Goal: Navigation & Orientation: Find specific page/section

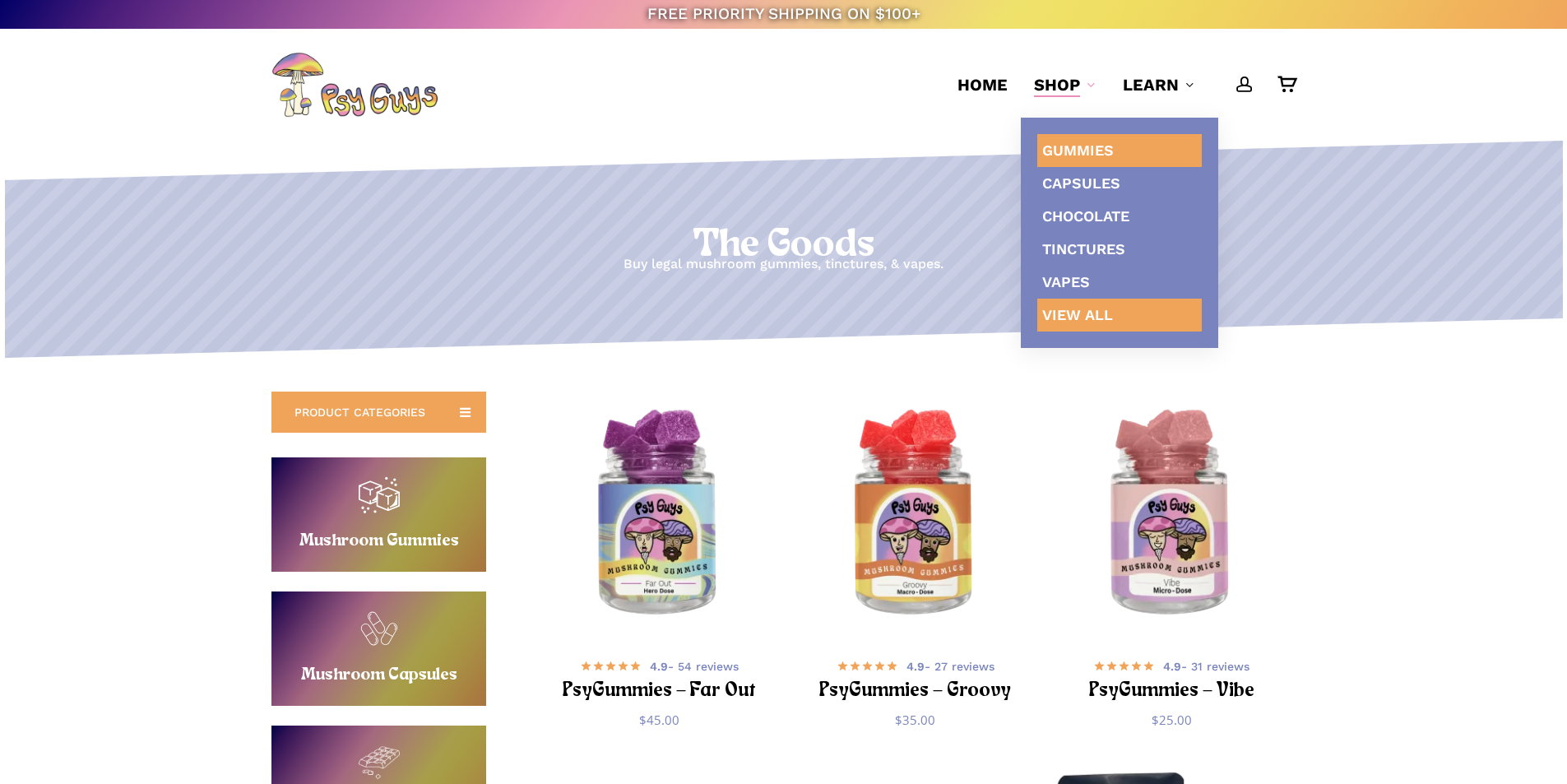
click at [1064, 141] on span "Gummies" at bounding box center [1078, 149] width 72 height 17
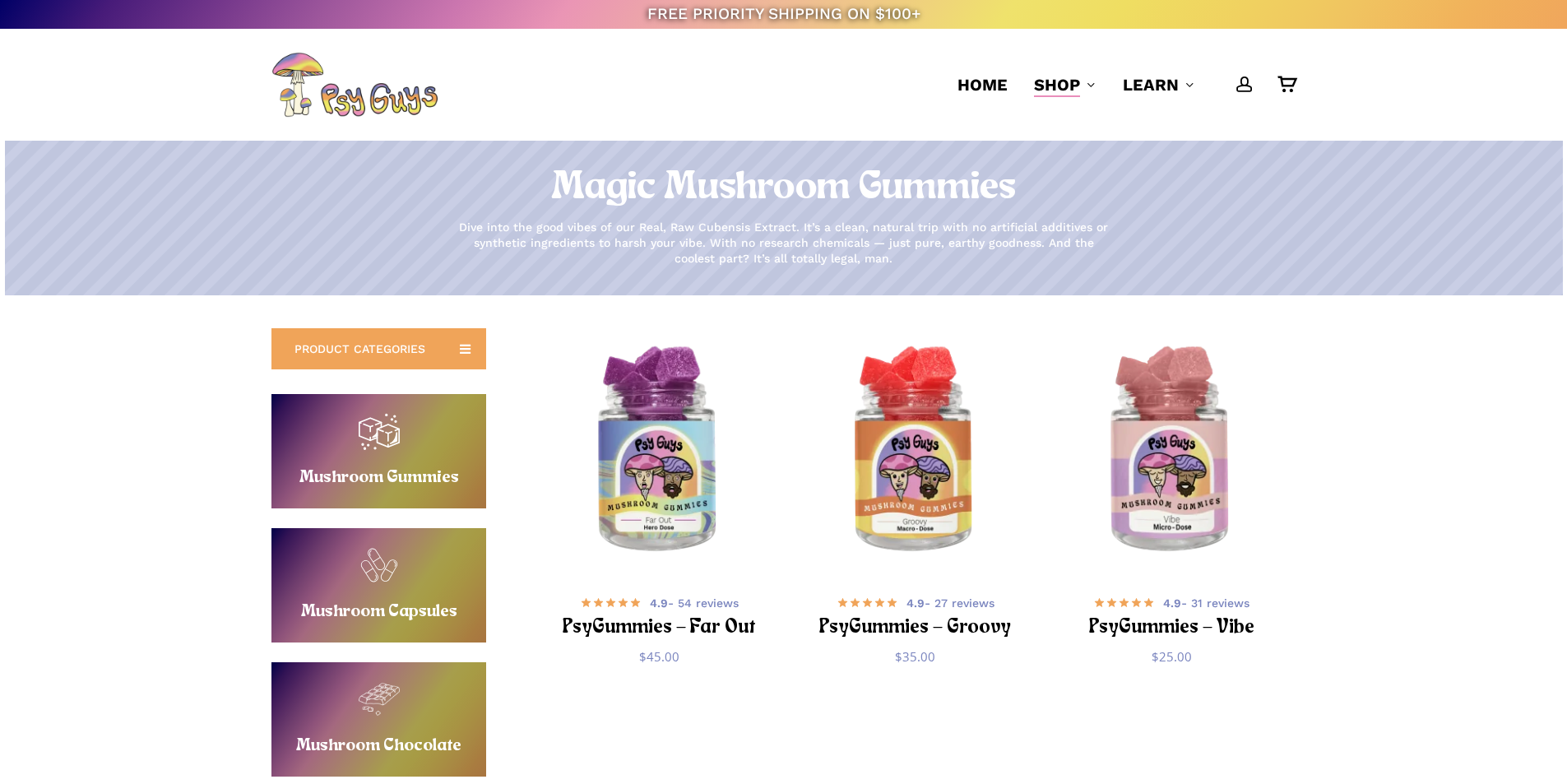
click at [419, 431] on link "Buy Mushroom Gummies" at bounding box center [379, 450] width 215 height 114
click at [411, 588] on link "Buy Mushroom Capsules" at bounding box center [379, 584] width 215 height 114
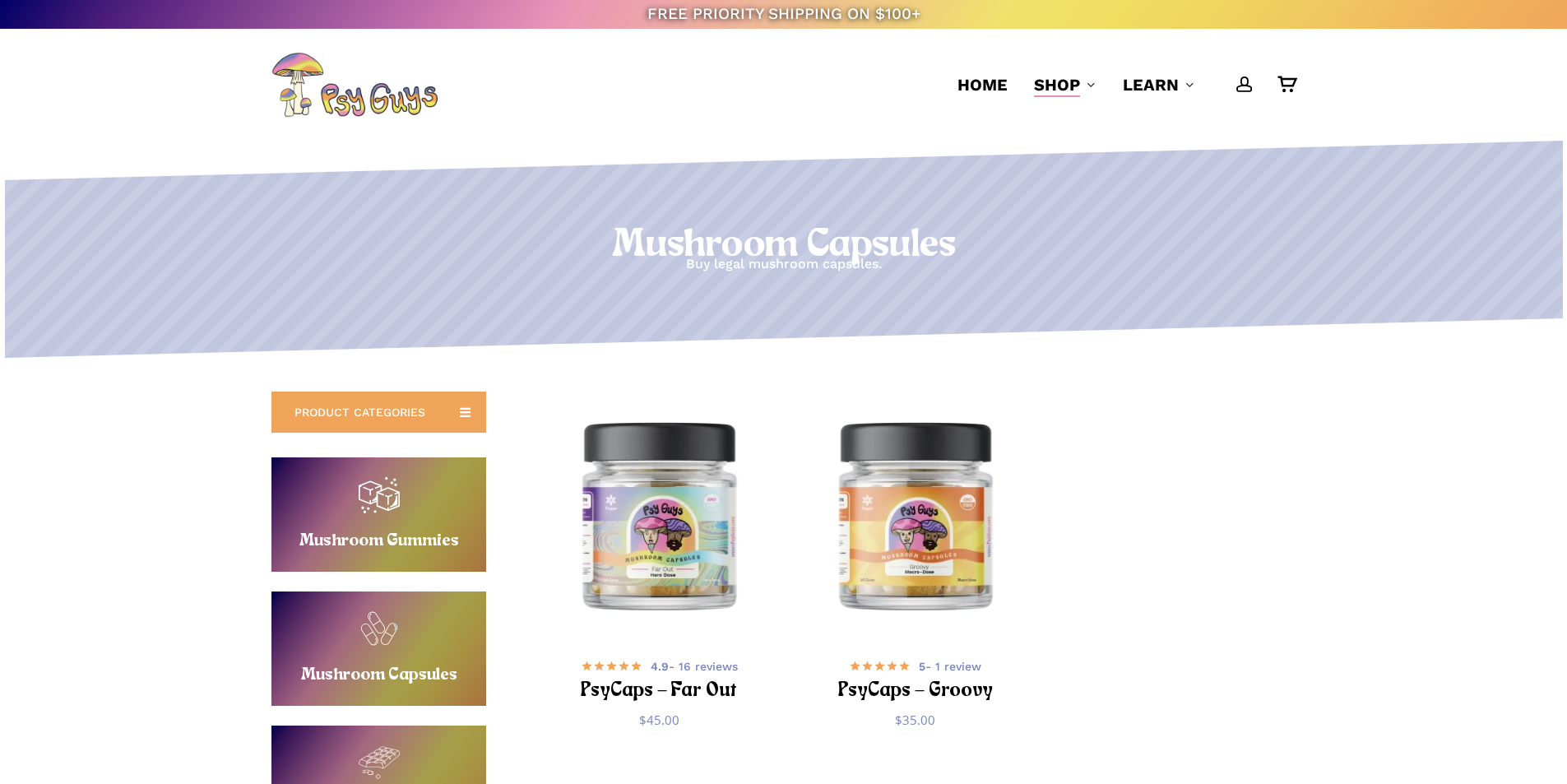
click at [450, 497] on link "Buy Mushroom Gummies" at bounding box center [379, 514] width 215 height 114
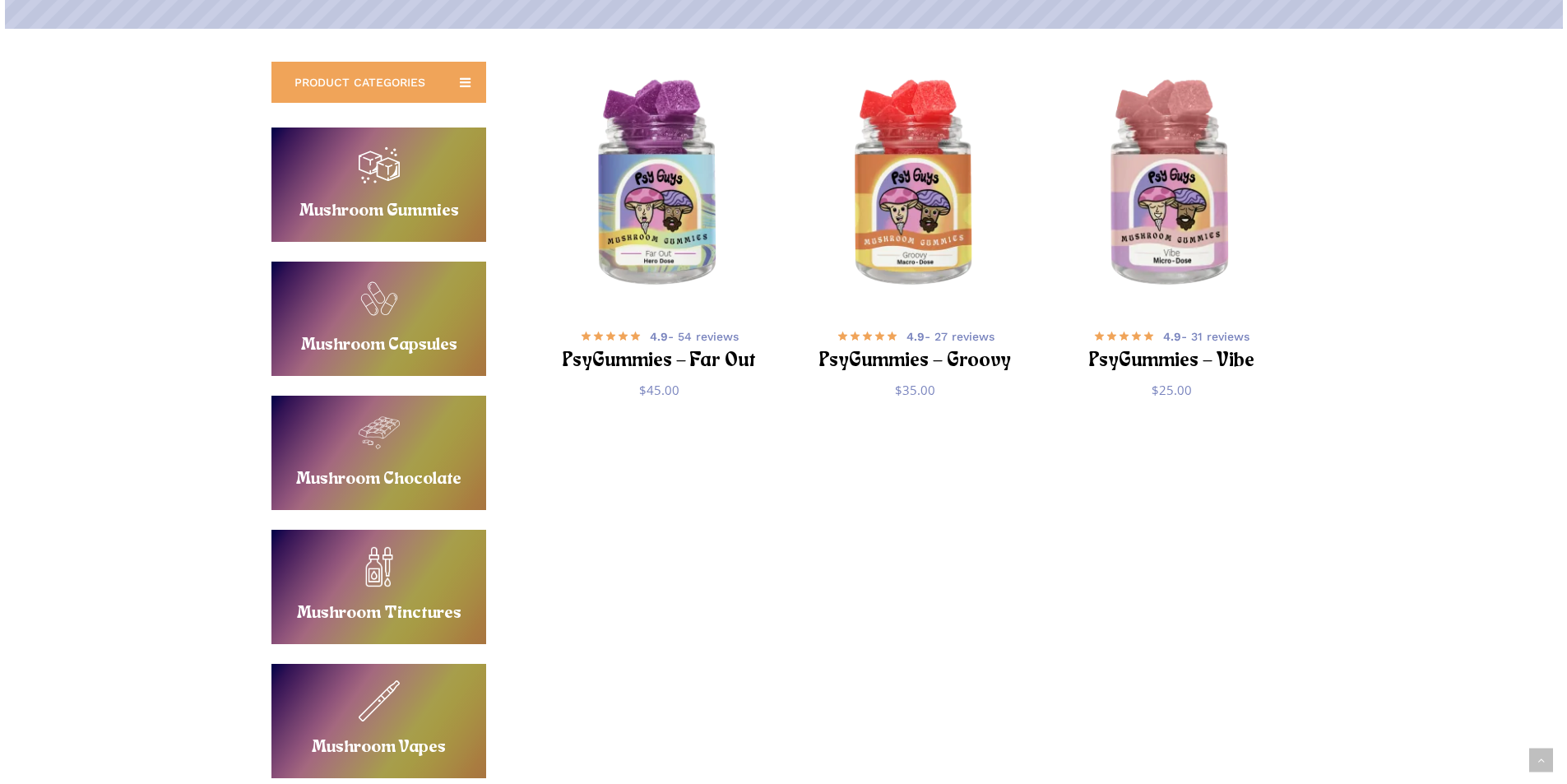
scroll to position [214, 0]
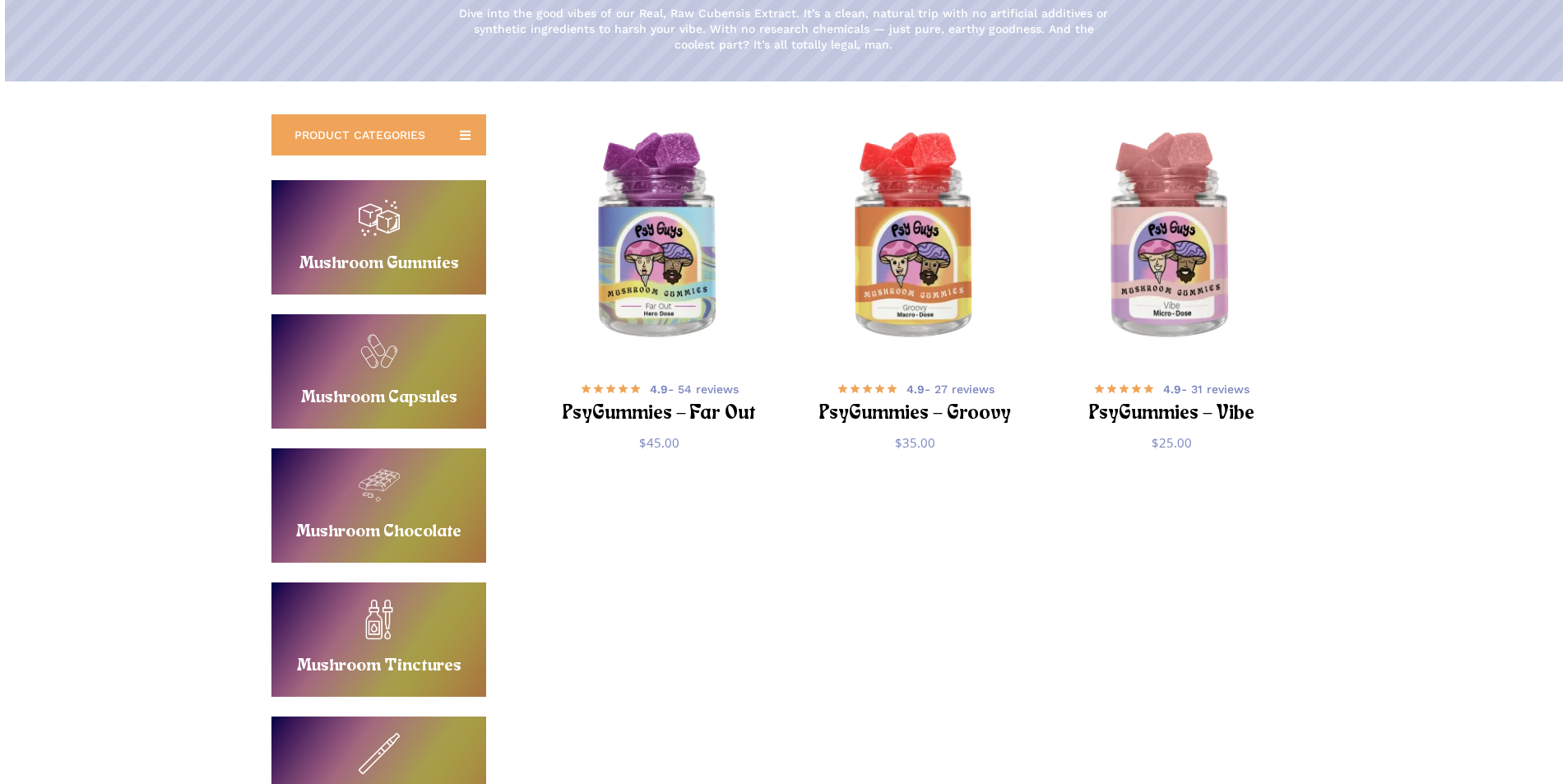
click at [365, 503] on link "Buy Mushroom Chocolate" at bounding box center [379, 505] width 215 height 114
